Goal: Information Seeking & Learning: Learn about a topic

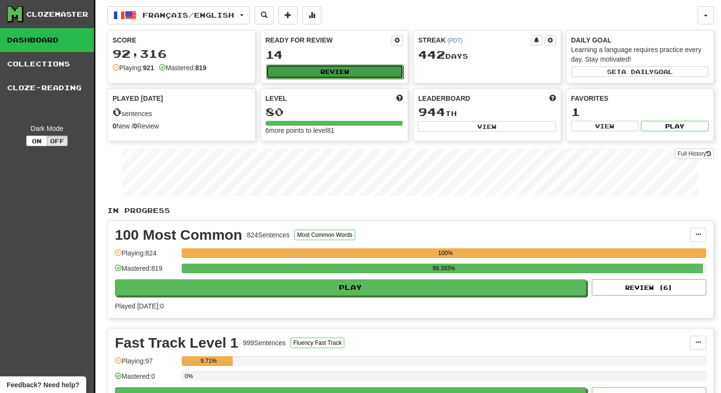
click at [291, 74] on button "Review" at bounding box center [335, 71] width 138 height 14
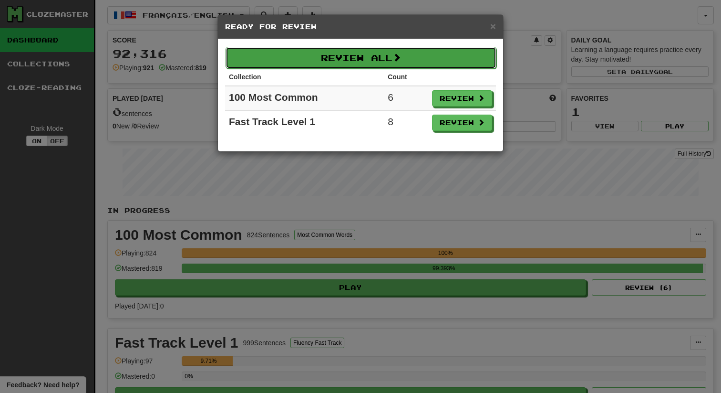
click at [338, 65] on button "Review All" at bounding box center [361, 58] width 271 height 22
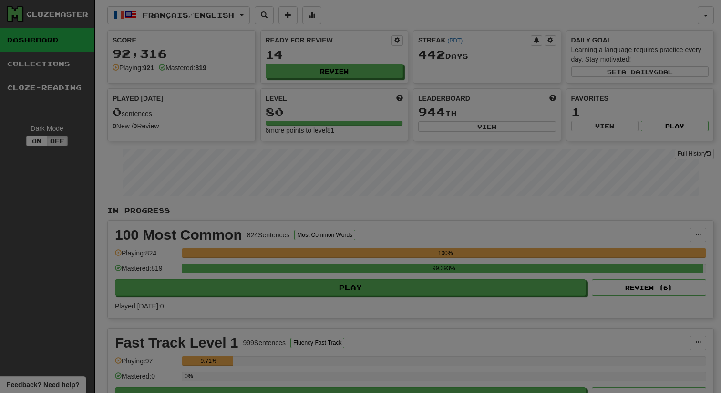
select select "**"
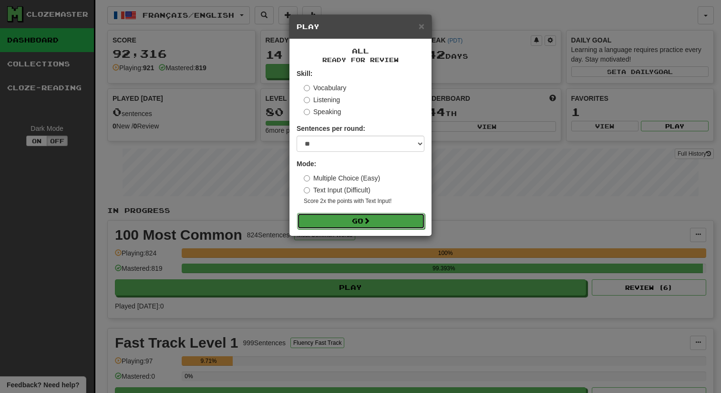
click at [313, 224] on button "Go" at bounding box center [361, 221] width 128 height 16
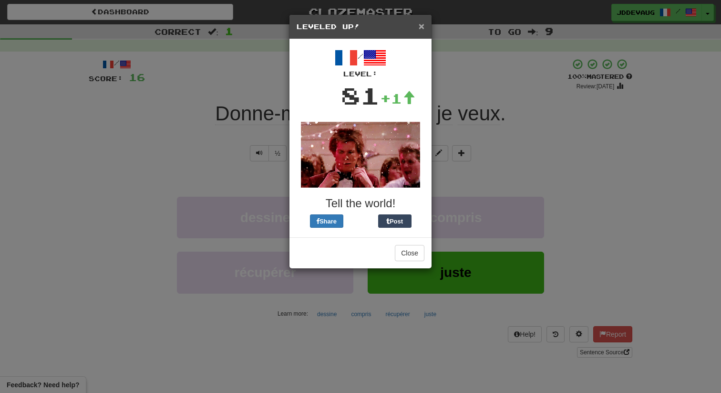
click at [422, 26] on span "×" at bounding box center [422, 26] width 6 height 11
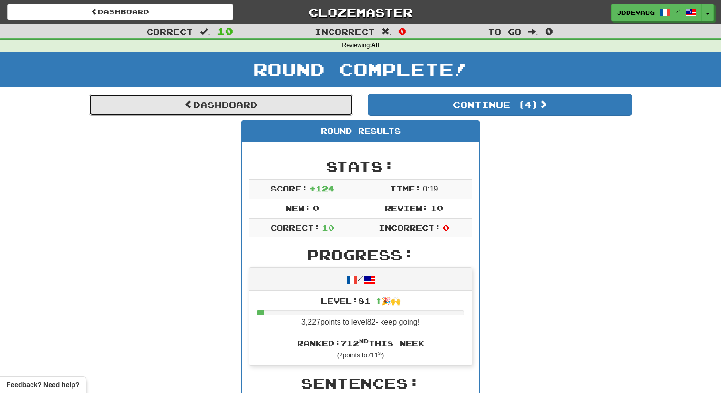
click at [267, 94] on link "Dashboard" at bounding box center [221, 104] width 265 height 22
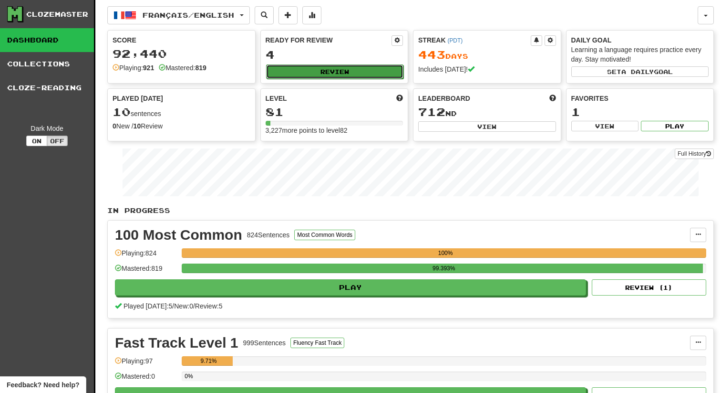
click at [313, 73] on button "Review" at bounding box center [335, 71] width 138 height 14
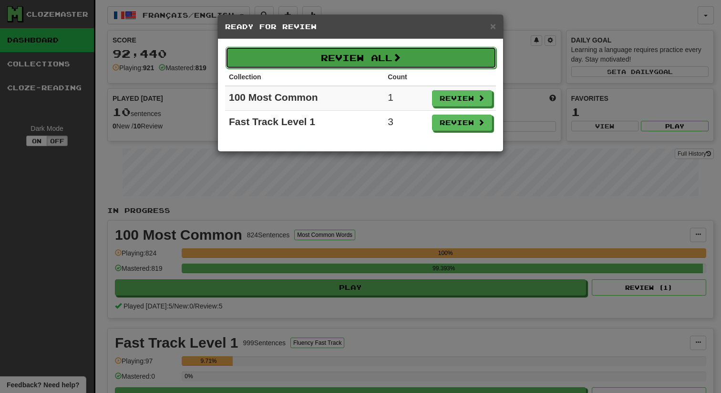
click at [372, 49] on button "Review All" at bounding box center [361, 58] width 271 height 22
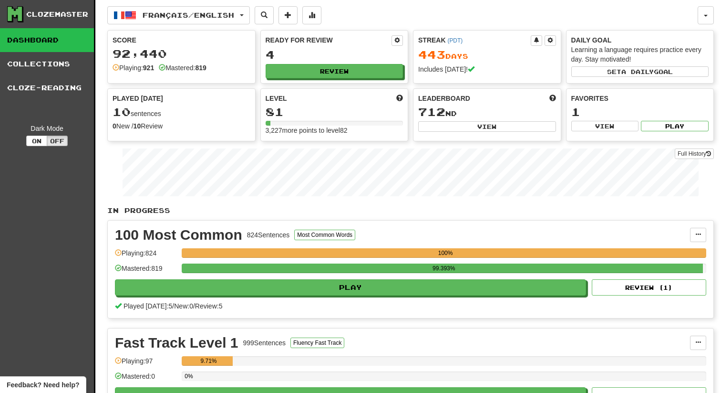
select select "**"
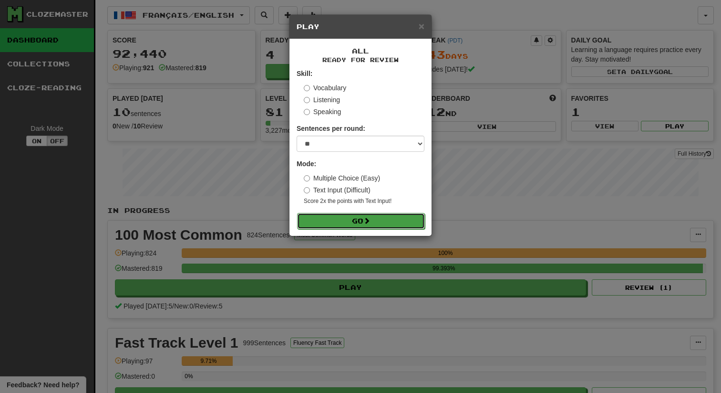
click at [331, 218] on button "Go" at bounding box center [361, 221] width 128 height 16
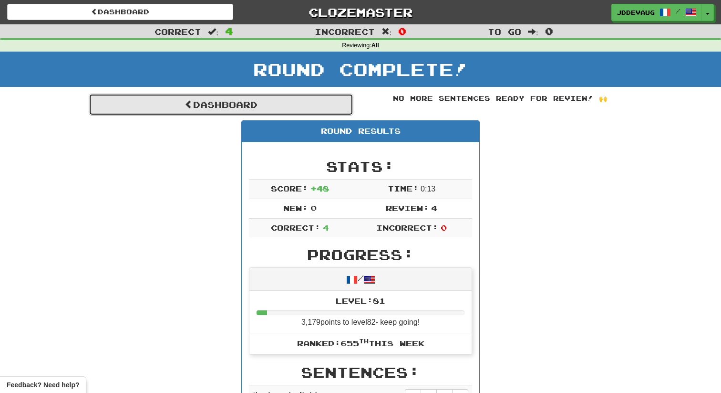
click at [199, 99] on link "Dashboard" at bounding box center [221, 104] width 265 height 22
